Goal: Navigation & Orientation: Find specific page/section

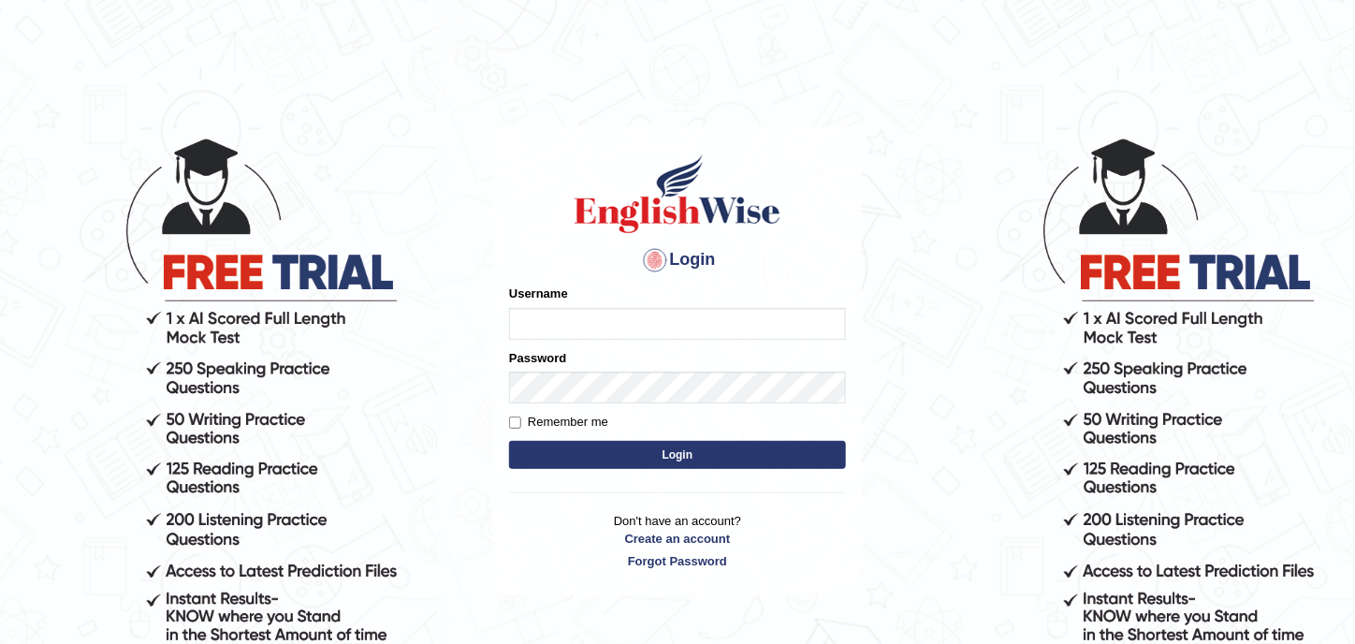
type input "sarah2023"
click at [619, 452] on button "Login" at bounding box center [677, 455] width 337 height 28
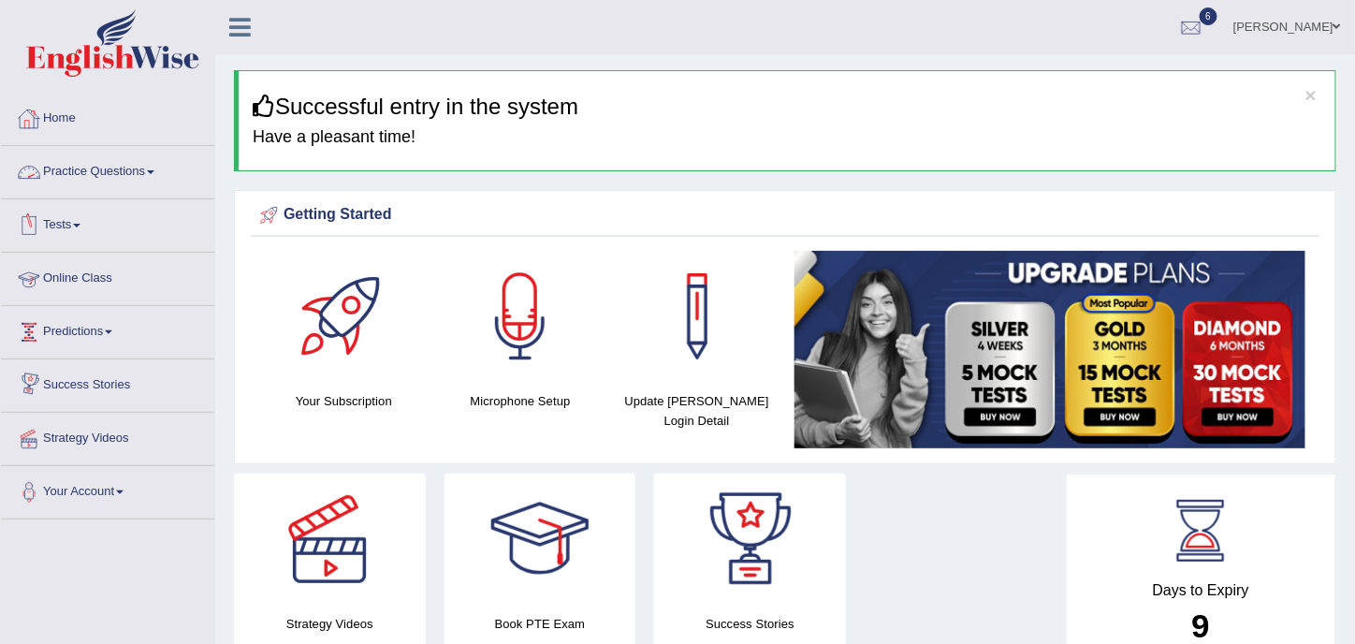
click at [86, 253] on link "Online Class" at bounding box center [107, 276] width 213 height 47
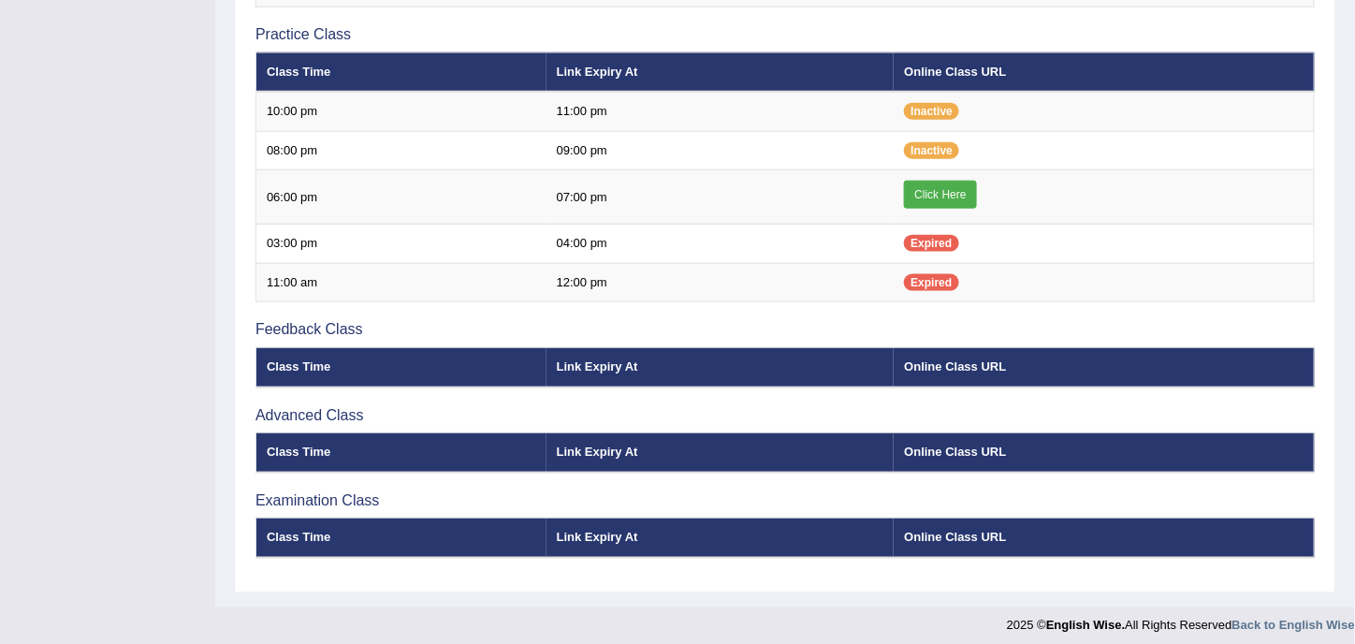
scroll to position [331, 0]
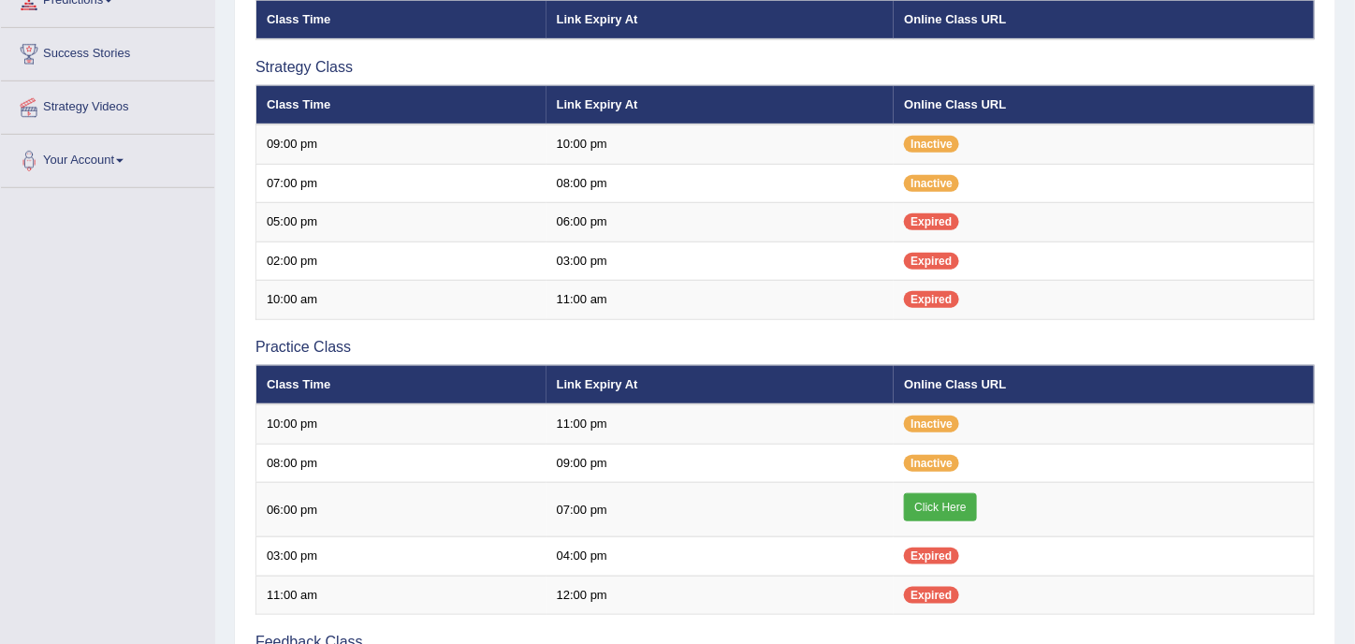
drag, startPoint x: 45, startPoint y: 288, endPoint x: 0, endPoint y: 285, distance: 45.0
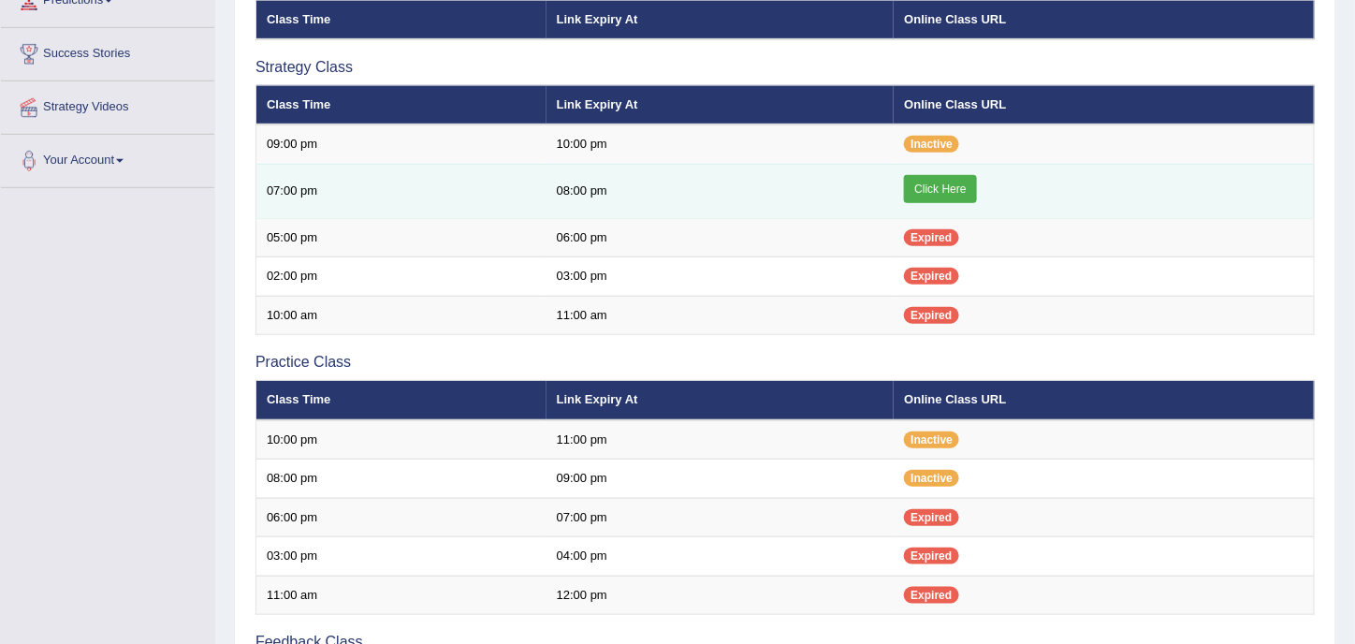
click at [944, 195] on link "Click Here" at bounding box center [940, 189] width 72 height 28
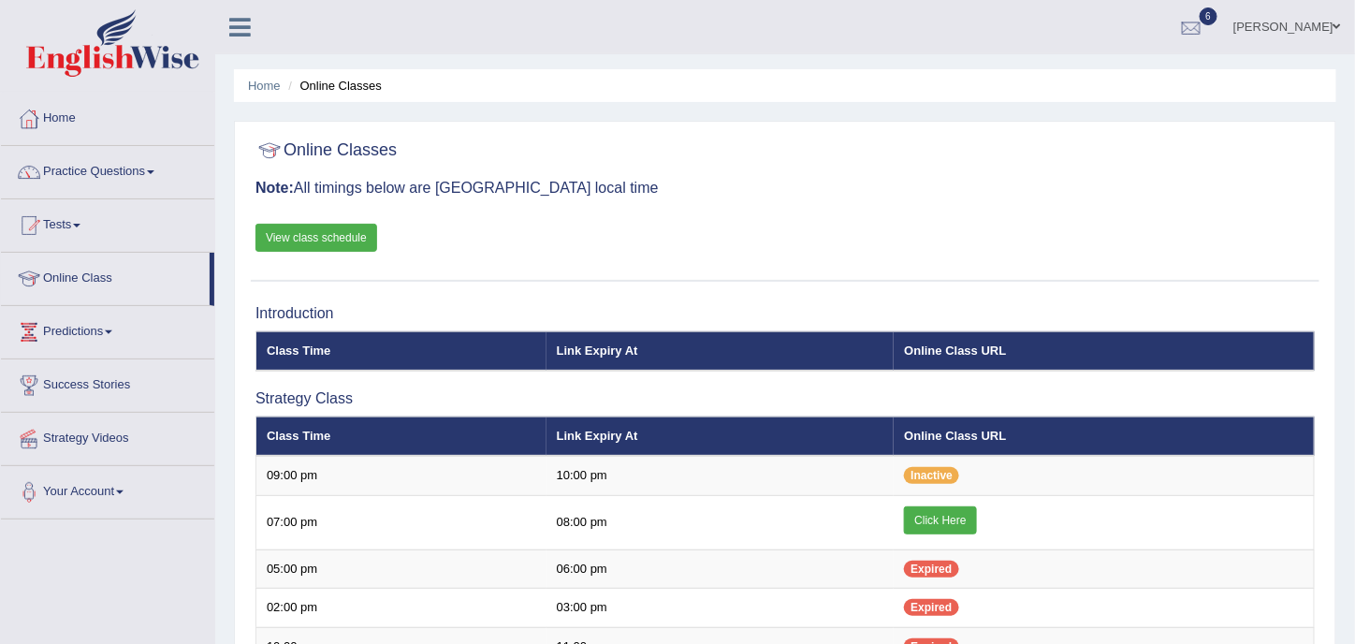
click at [1195, 10] on link "6" at bounding box center [1191, 24] width 56 height 49
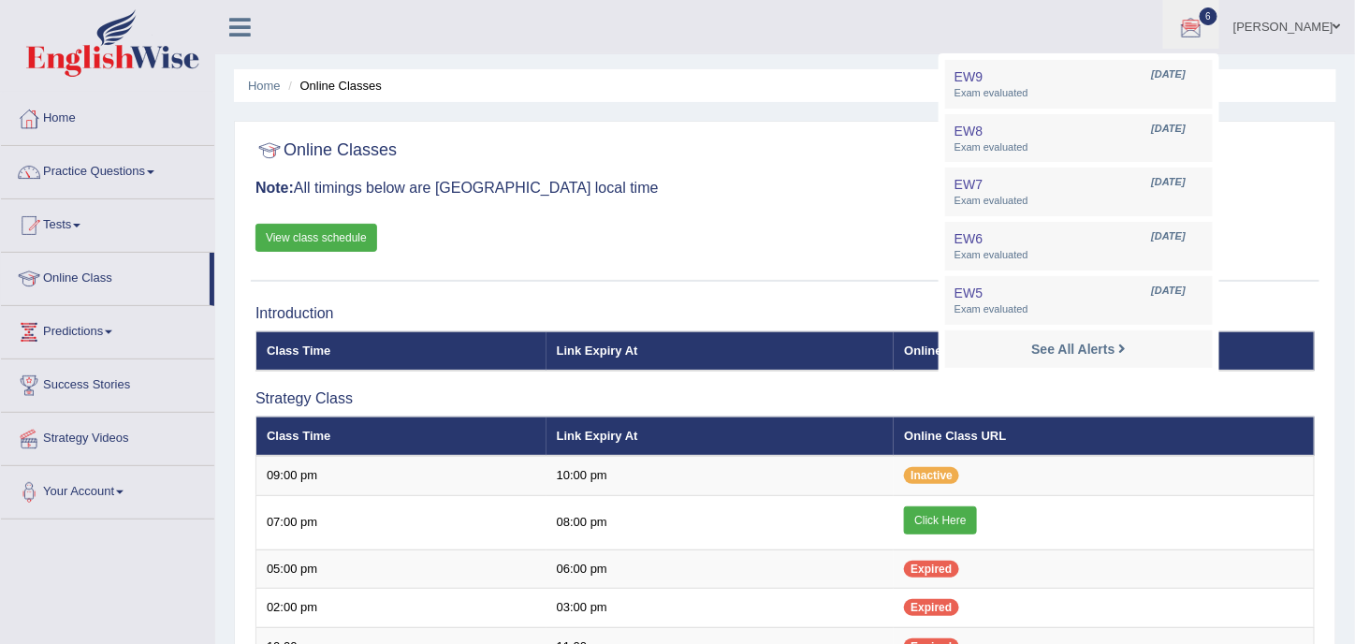
click at [1275, 17] on link "[PERSON_NAME]" at bounding box center [1287, 24] width 136 height 49
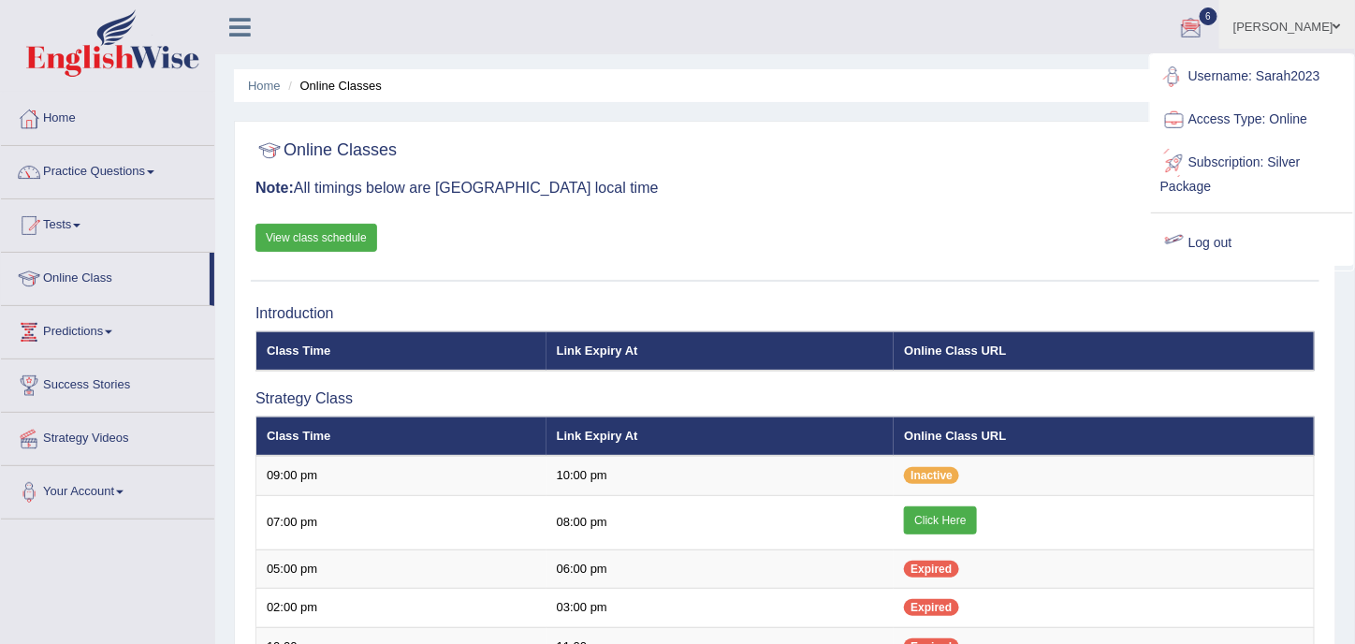
click at [1239, 249] on link "Log out" at bounding box center [1252, 243] width 202 height 43
